Goal: Navigation & Orientation: Find specific page/section

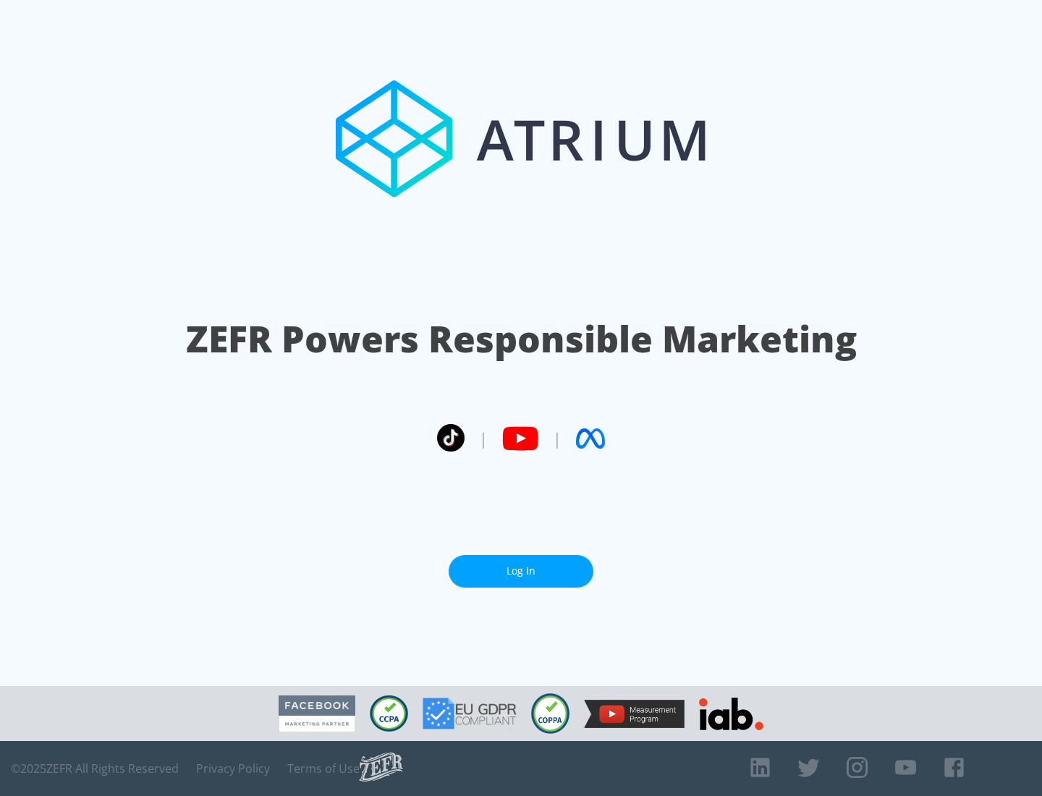
click at [521, 571] on link "Log In" at bounding box center [521, 571] width 145 height 33
